Goal: Information Seeking & Learning: Learn about a topic

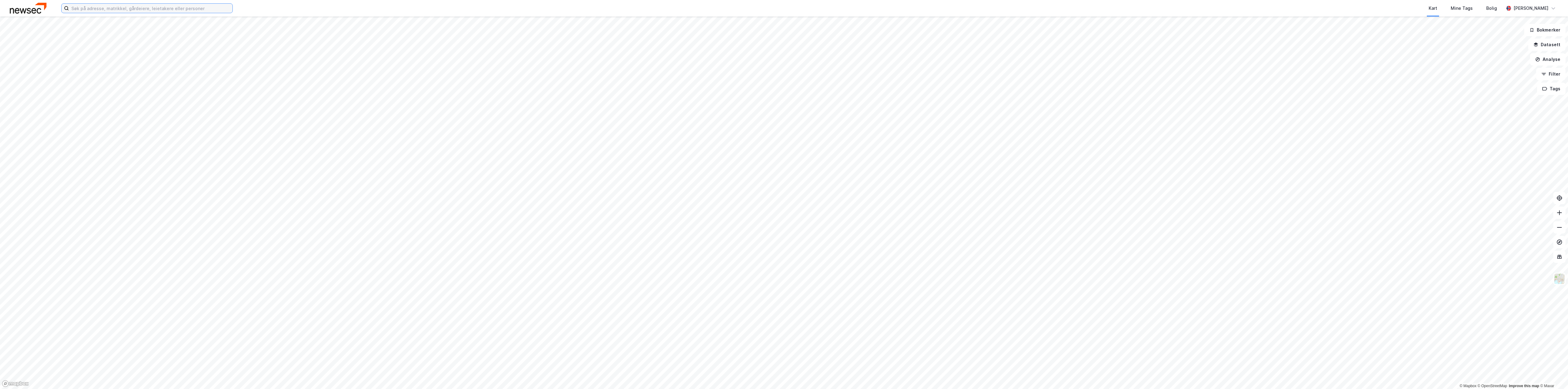
click at [189, 8] on input at bounding box center [150, 8] width 164 height 9
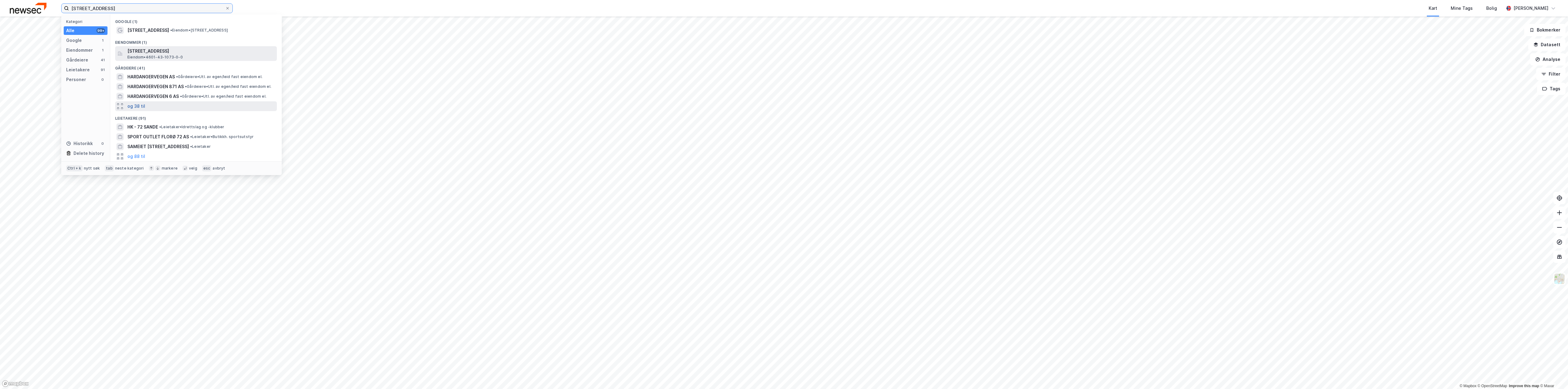
type input "[STREET_ADDRESS]"
click at [141, 107] on button "og 38 til" at bounding box center [136, 107] width 18 height 7
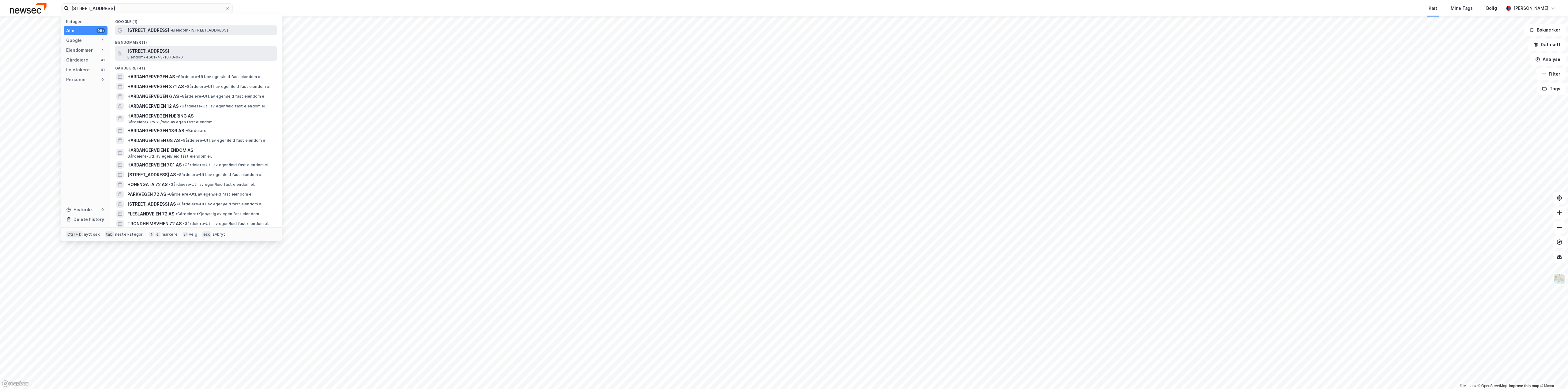
click at [142, 33] on span "[STREET_ADDRESS]" at bounding box center [148, 30] width 41 height 7
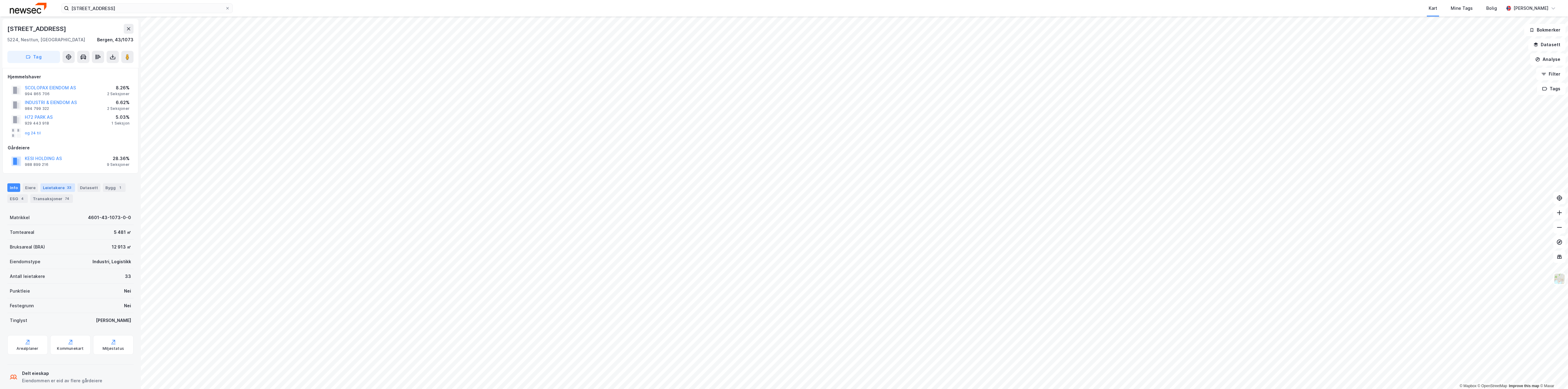
click at [56, 187] on div "Leietakere 33" at bounding box center [57, 187] width 35 height 9
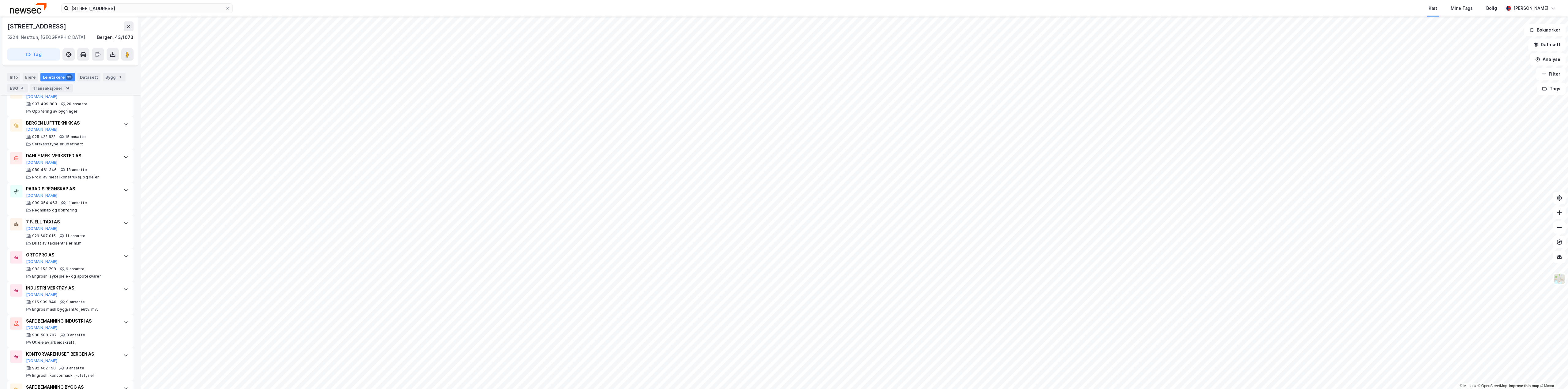
scroll to position [368, 0]
click at [30, 77] on div "Eiere" at bounding box center [30, 77] width 15 height 9
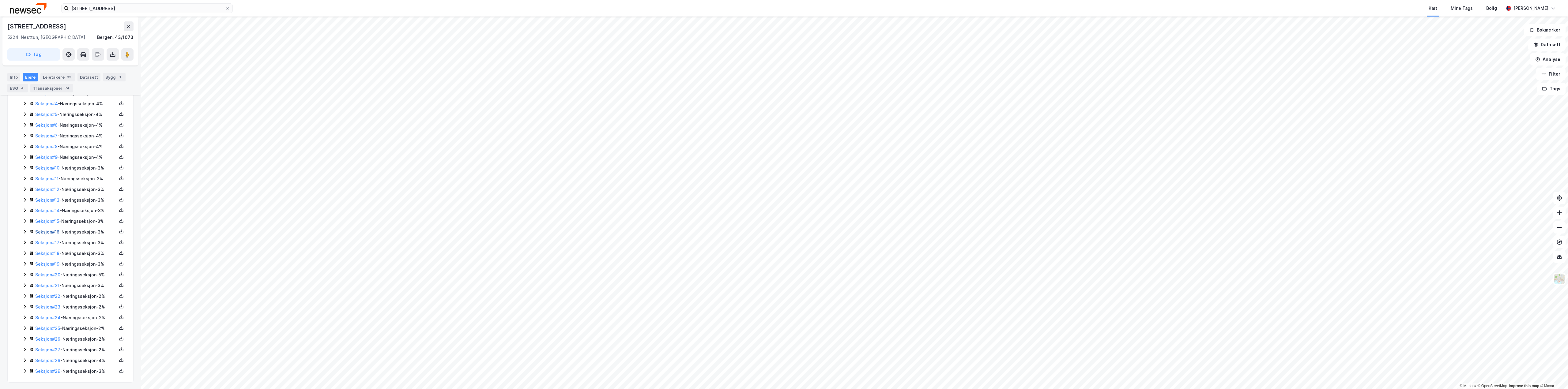
scroll to position [180, 0]
click at [24, 317] on icon at bounding box center [25, 317] width 5 height 5
click at [85, 336] on link "Seksjon 24 AS" at bounding box center [79, 338] width 31 height 5
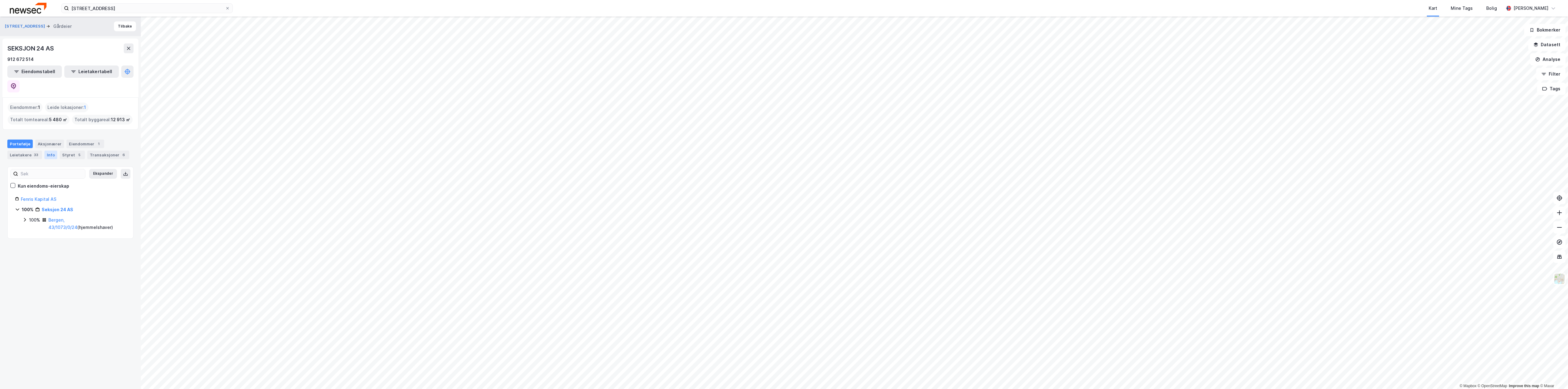
click at [48, 151] on div "Info" at bounding box center [51, 155] width 13 height 9
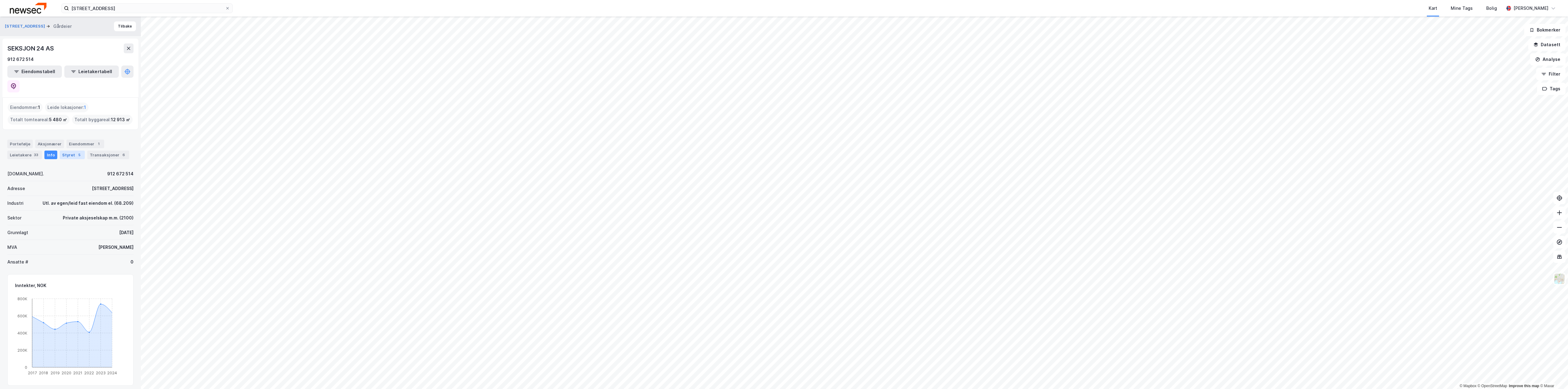
click at [63, 151] on div "Styret 5" at bounding box center [72, 155] width 25 height 9
